Goal: Information Seeking & Learning: Check status

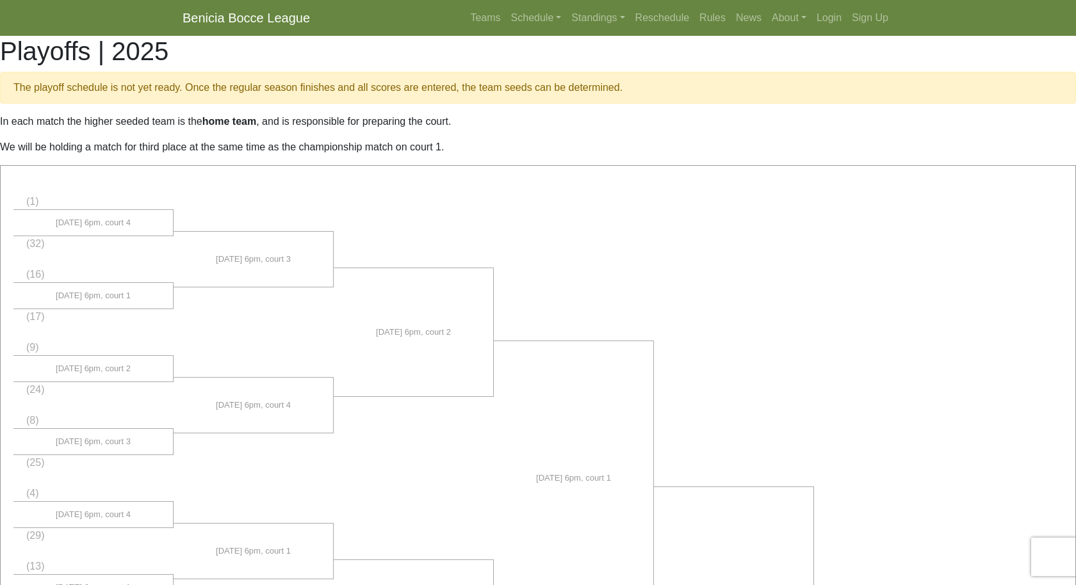
scroll to position [823, 0]
click at [528, 14] on link "Schedule" at bounding box center [536, 18] width 61 height 26
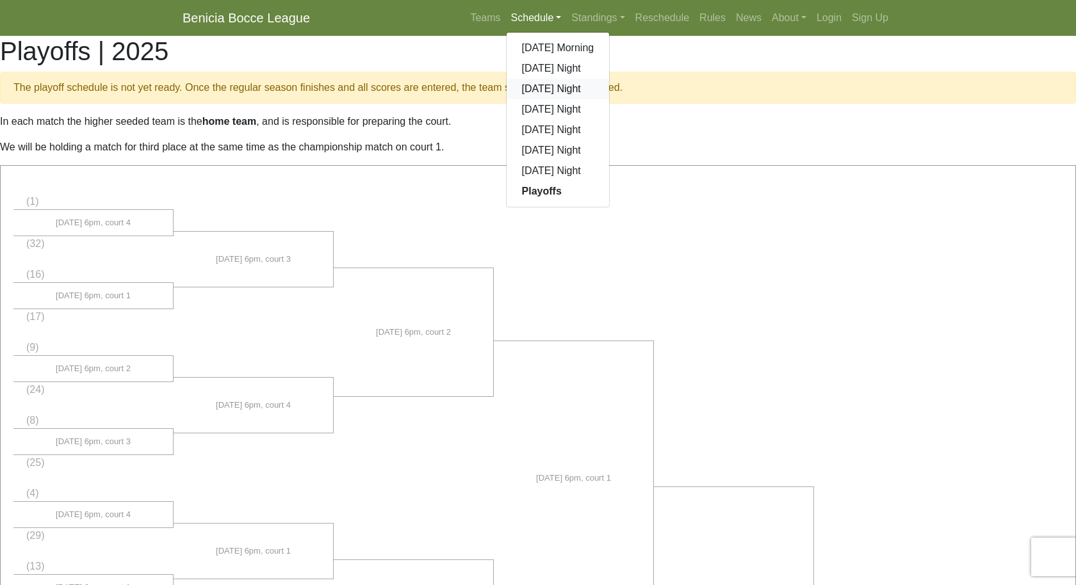
click at [529, 85] on link "[DATE] Night" at bounding box center [558, 89] width 103 height 20
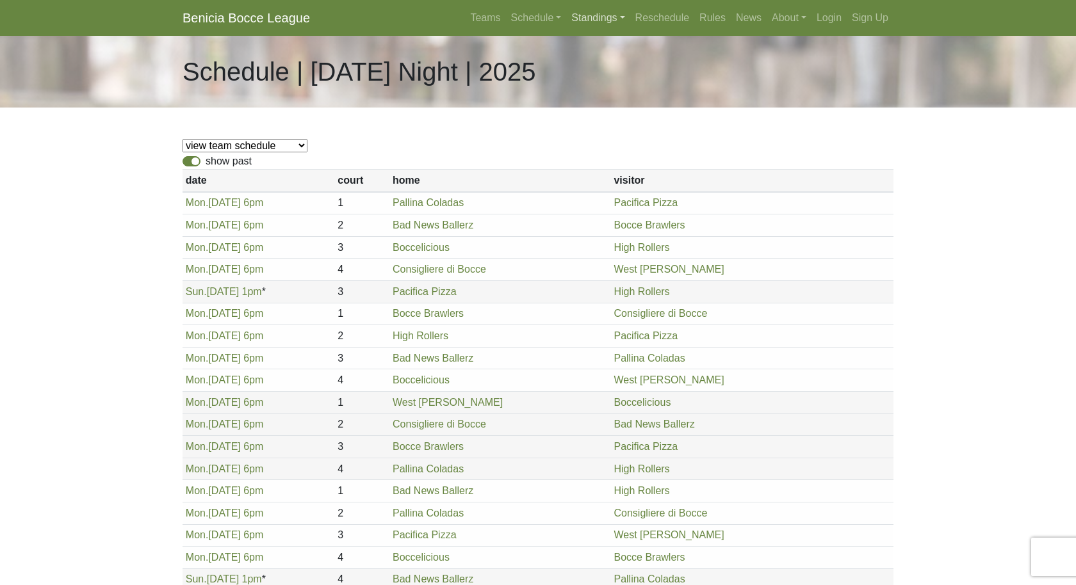
click at [603, 17] on link "Standings" at bounding box center [597, 18] width 63 height 26
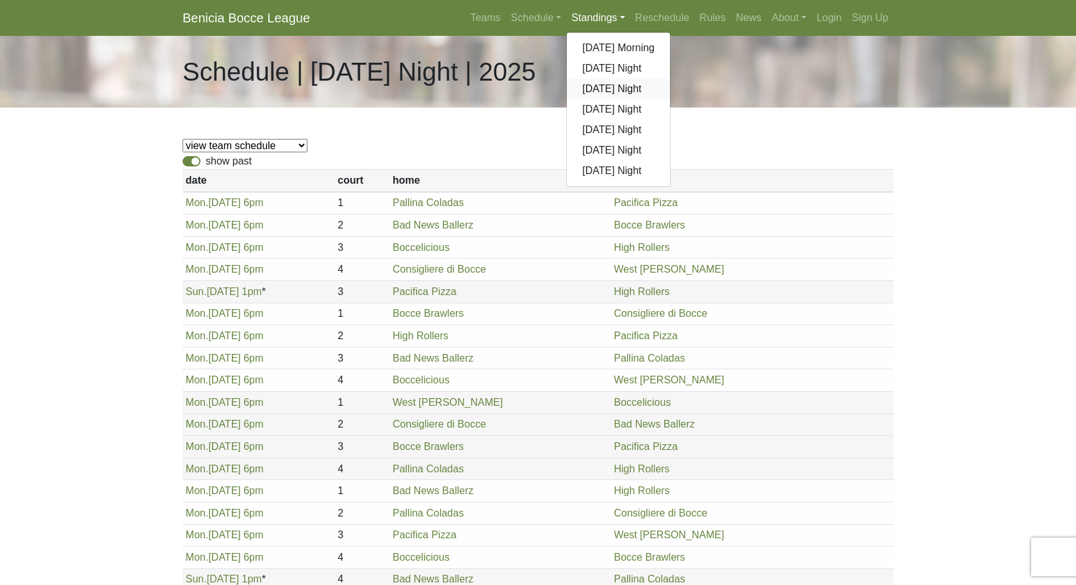
click at [603, 93] on link "[DATE] Night" at bounding box center [618, 89] width 103 height 20
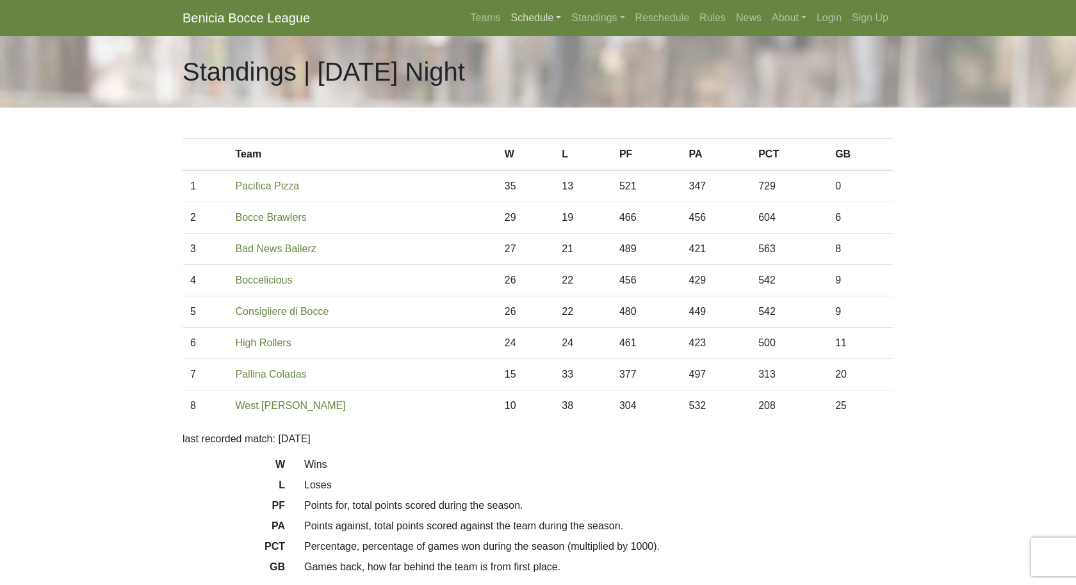
click at [534, 12] on link "Schedule" at bounding box center [536, 18] width 61 height 26
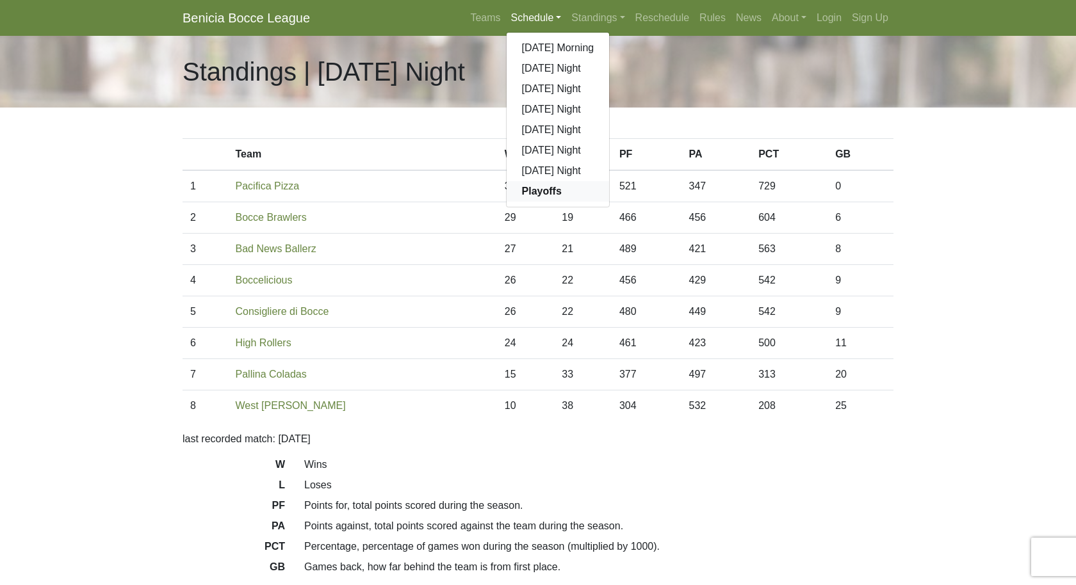
click at [522, 188] on strong "Playoffs" at bounding box center [542, 191] width 40 height 11
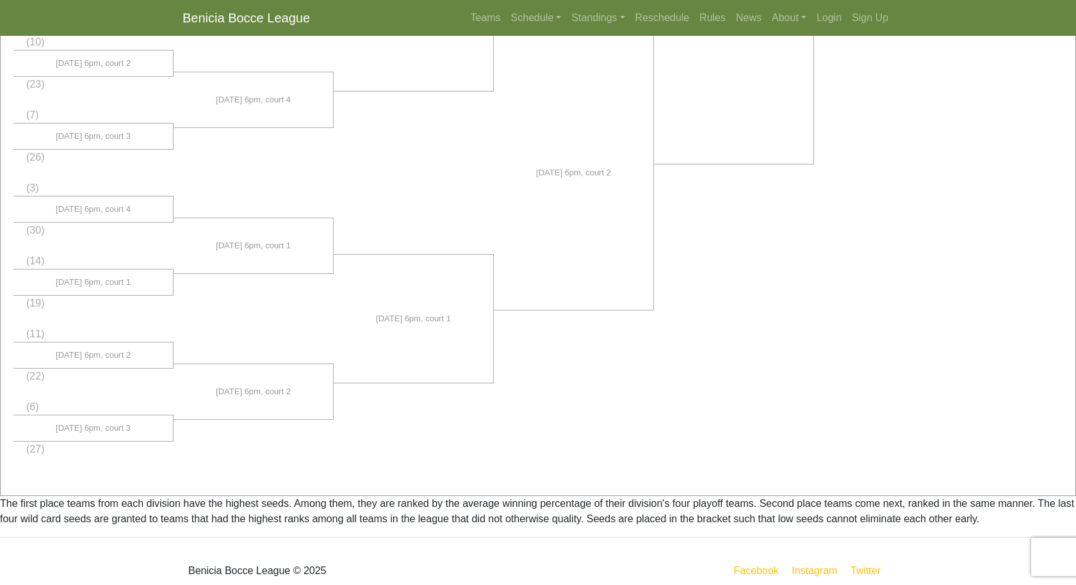
scroll to position [886, 0]
